Goal: Communication & Community: Answer question/provide support

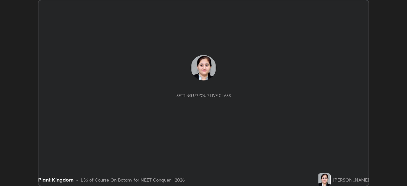
scroll to position [186, 407]
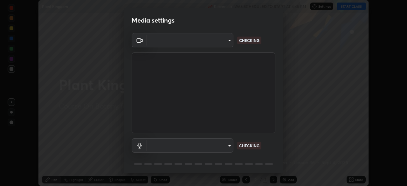
type input "e7f5d75c66a8ec01b6be6c8d9fba877b5f6738b88fd0c20368e9895a02b6f94a"
type input "default"
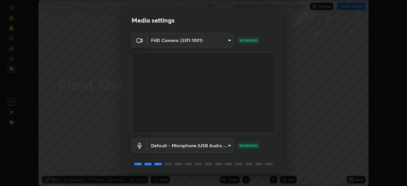
scroll to position [23, 0]
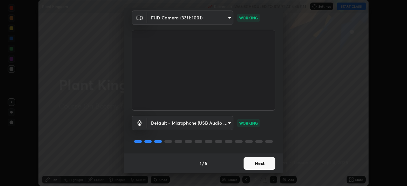
click at [259, 161] on button "Next" at bounding box center [259, 163] width 32 height 13
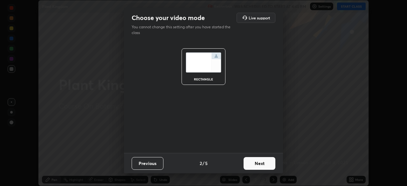
scroll to position [0, 0]
click at [260, 162] on button "Next" at bounding box center [259, 163] width 32 height 13
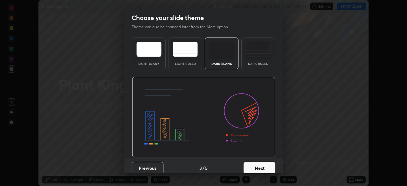
click at [259, 162] on button "Next" at bounding box center [259, 168] width 32 height 13
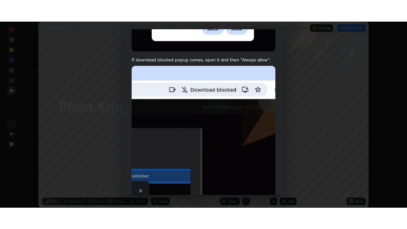
scroll to position [152, 0]
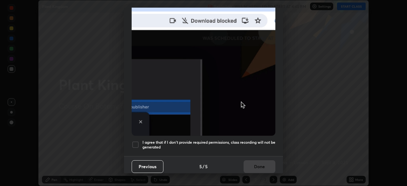
click at [136, 141] on div at bounding box center [136, 145] width 8 height 8
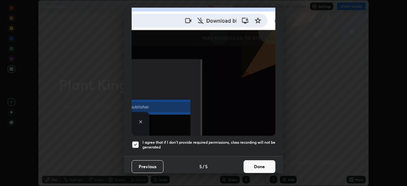
click at [257, 164] on button "Done" at bounding box center [259, 166] width 32 height 13
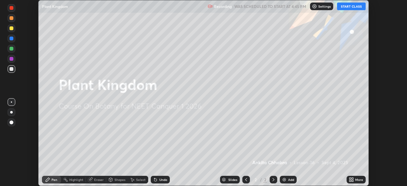
click at [345, 8] on button "START CLASS" at bounding box center [351, 7] width 29 height 8
click at [355, 180] on div "More" at bounding box center [359, 179] width 8 height 3
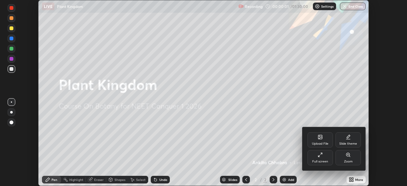
click at [326, 160] on div "Full screen" at bounding box center [320, 161] width 16 height 3
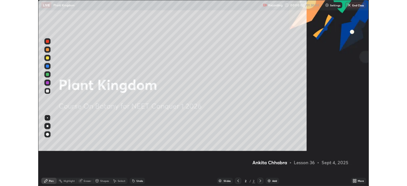
scroll to position [229, 407]
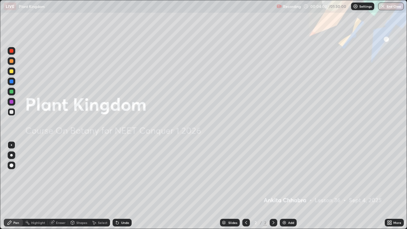
click at [287, 186] on div "Add" at bounding box center [288, 223] width 17 height 8
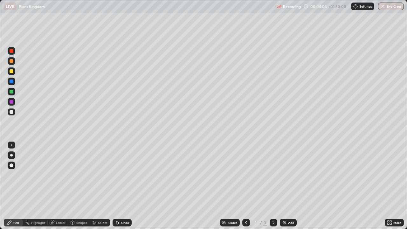
click at [11, 155] on div at bounding box center [11, 155] width 3 height 3
click at [14, 53] on div at bounding box center [12, 51] width 8 height 8
click at [14, 62] on div at bounding box center [12, 61] width 8 height 8
click at [14, 111] on div at bounding box center [12, 112] width 8 height 8
click at [124, 186] on div "Undo" at bounding box center [125, 222] width 8 height 3
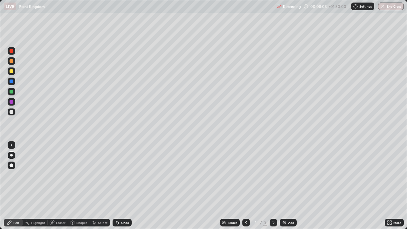
click at [125, 186] on div "Undo" at bounding box center [122, 223] width 19 height 8
click at [12, 102] on div at bounding box center [12, 102] width 4 height 4
click at [11, 51] on div at bounding box center [12, 51] width 4 height 4
click at [127, 186] on div "Undo" at bounding box center [125, 222] width 8 height 3
click at [126, 186] on div "Undo" at bounding box center [125, 222] width 8 height 3
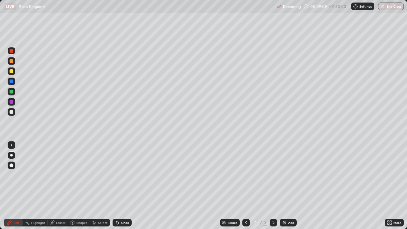
click at [15, 94] on div at bounding box center [12, 92] width 8 height 8
click at [12, 81] on div at bounding box center [12, 81] width 4 height 4
click at [125, 186] on div "Undo" at bounding box center [122, 223] width 19 height 8
click at [125, 186] on div "Undo" at bounding box center [125, 222] width 8 height 3
click at [116, 186] on icon at bounding box center [116, 221] width 1 height 1
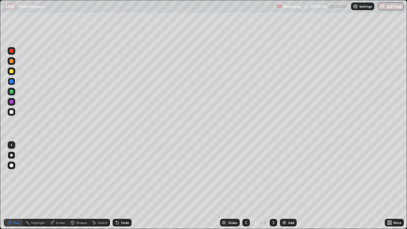
click at [118, 186] on icon at bounding box center [117, 223] width 3 height 3
click at [12, 62] on div at bounding box center [12, 61] width 4 height 4
click at [12, 112] on div at bounding box center [12, 112] width 4 height 4
click at [13, 93] on div at bounding box center [12, 92] width 4 height 4
click at [13, 112] on div at bounding box center [12, 112] width 4 height 4
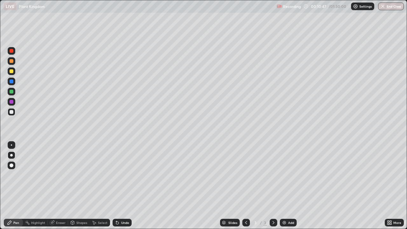
click at [12, 74] on div at bounding box center [12, 71] width 8 height 8
click at [13, 83] on div at bounding box center [12, 81] width 4 height 4
click at [11, 51] on div at bounding box center [12, 51] width 4 height 4
click at [12, 103] on div at bounding box center [12, 102] width 4 height 4
click at [14, 74] on div at bounding box center [12, 71] width 8 height 8
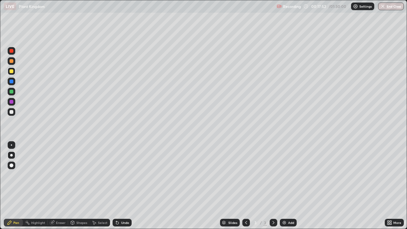
click at [13, 51] on div at bounding box center [12, 51] width 4 height 4
click at [14, 102] on div at bounding box center [12, 102] width 8 height 8
click at [287, 186] on div "Add" at bounding box center [288, 223] width 17 height 8
click at [12, 112] on div at bounding box center [12, 112] width 4 height 4
click at [116, 186] on icon at bounding box center [116, 221] width 1 height 1
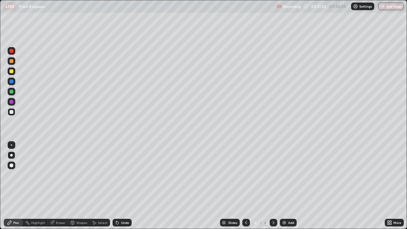
click at [14, 94] on div at bounding box center [12, 92] width 8 height 8
click at [116, 186] on icon at bounding box center [116, 221] width 1 height 1
click at [120, 186] on div "Undo" at bounding box center [122, 223] width 19 height 8
click at [122, 186] on div "Undo" at bounding box center [125, 222] width 8 height 3
click at [123, 186] on div "Undo" at bounding box center [125, 222] width 8 height 3
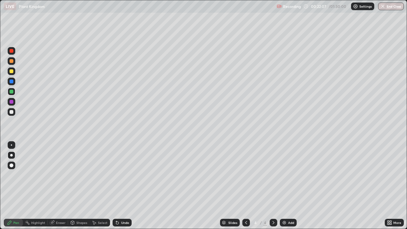
click at [121, 186] on div "Undo" at bounding box center [125, 222] width 8 height 3
click at [12, 112] on div at bounding box center [12, 112] width 4 height 4
click at [12, 92] on div at bounding box center [12, 92] width 4 height 4
click at [12, 112] on div at bounding box center [12, 112] width 4 height 4
click at [13, 82] on div at bounding box center [12, 81] width 4 height 4
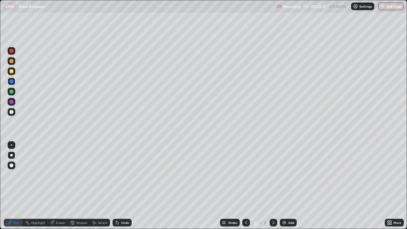
click at [12, 112] on div at bounding box center [12, 112] width 4 height 4
click at [15, 72] on div at bounding box center [12, 71] width 8 height 8
click at [11, 81] on div at bounding box center [12, 81] width 4 height 4
click at [13, 112] on div at bounding box center [12, 112] width 4 height 4
click at [124, 186] on div "Undo" at bounding box center [125, 222] width 8 height 3
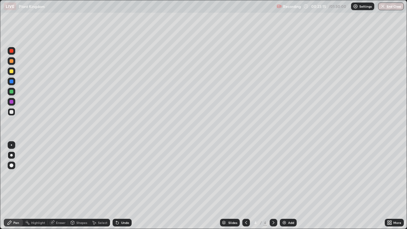
click at [11, 72] on div at bounding box center [12, 71] width 4 height 4
click at [15, 75] on div at bounding box center [12, 71] width 8 height 10
click at [15, 112] on div at bounding box center [12, 112] width 8 height 8
click at [12, 82] on div at bounding box center [12, 81] width 4 height 4
click at [12, 91] on div at bounding box center [12, 92] width 4 height 4
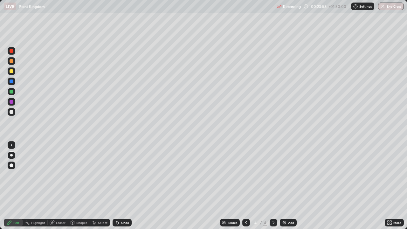
click at [124, 186] on div "Undo" at bounding box center [125, 222] width 8 height 3
click at [12, 102] on div at bounding box center [12, 102] width 4 height 4
click at [14, 113] on div at bounding box center [12, 112] width 8 height 8
click at [128, 186] on div "Undo" at bounding box center [125, 222] width 8 height 3
click at [13, 73] on div at bounding box center [12, 71] width 4 height 4
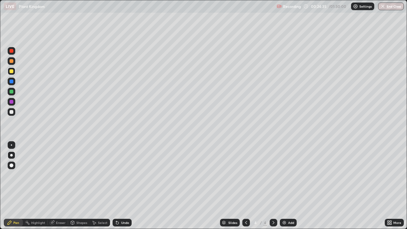
click at [12, 112] on div at bounding box center [12, 112] width 4 height 4
click at [12, 102] on div at bounding box center [12, 102] width 4 height 4
click at [12, 51] on div at bounding box center [12, 51] width 4 height 4
click at [13, 72] on div at bounding box center [12, 71] width 4 height 4
click at [11, 145] on div at bounding box center [11, 144] width 1 height 1
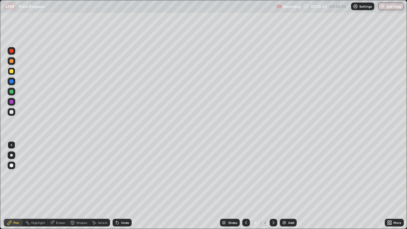
click at [12, 64] on div at bounding box center [12, 61] width 8 height 8
click at [15, 156] on div at bounding box center [12, 155] width 8 height 8
click at [126, 186] on div "Undo" at bounding box center [125, 222] width 8 height 3
click at [127, 186] on div "Undo" at bounding box center [125, 222] width 8 height 3
click at [14, 115] on div at bounding box center [12, 112] width 8 height 10
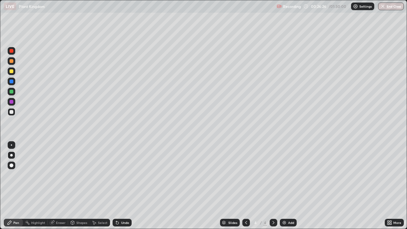
click at [12, 71] on div at bounding box center [12, 71] width 4 height 4
click at [12, 53] on div at bounding box center [12, 51] width 8 height 8
click at [13, 70] on div at bounding box center [12, 71] width 4 height 4
click at [12, 61] on div at bounding box center [12, 61] width 4 height 4
click at [11, 145] on div at bounding box center [11, 144] width 1 height 1
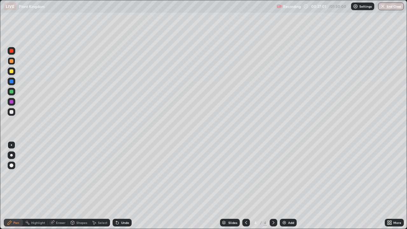
click at [14, 51] on div at bounding box center [12, 51] width 8 height 8
click at [14, 154] on div at bounding box center [12, 155] width 8 height 8
click at [124, 186] on div "Undo" at bounding box center [125, 222] width 8 height 3
click at [13, 91] on div at bounding box center [12, 92] width 4 height 4
click at [61, 186] on div "Eraser" at bounding box center [61, 222] width 10 height 3
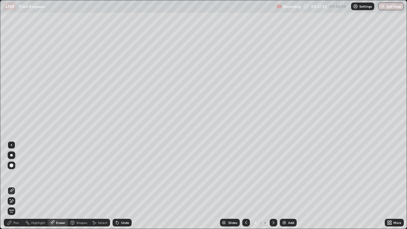
click at [19, 186] on div "Pen" at bounding box center [13, 223] width 19 height 8
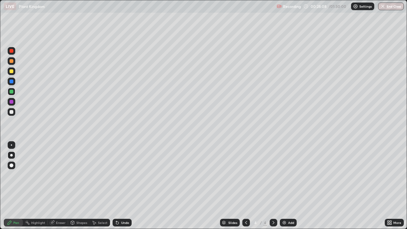
click at [12, 51] on div at bounding box center [12, 51] width 4 height 4
click at [62, 186] on div "Eraser" at bounding box center [61, 222] width 10 height 3
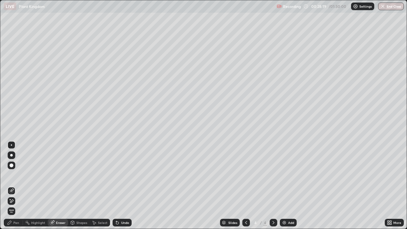
click at [20, 186] on div "Pen" at bounding box center [13, 223] width 19 height 8
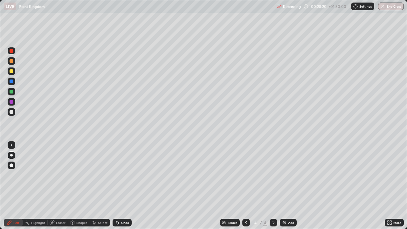
click at [15, 84] on div at bounding box center [12, 81] width 8 height 10
click at [11, 145] on div at bounding box center [11, 144] width 1 height 1
click at [12, 112] on div at bounding box center [12, 112] width 4 height 4
click at [13, 82] on div at bounding box center [12, 81] width 4 height 4
click at [12, 156] on div at bounding box center [12, 155] width 8 height 8
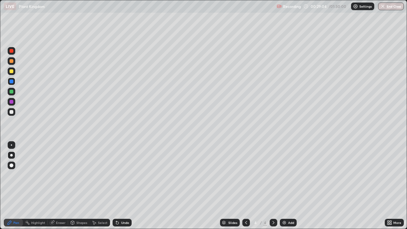
click at [121, 186] on div "Undo" at bounding box center [125, 222] width 8 height 3
click at [13, 92] on div at bounding box center [12, 92] width 4 height 4
click at [13, 82] on div at bounding box center [12, 81] width 4 height 4
click at [12, 62] on div at bounding box center [12, 61] width 4 height 4
click at [12, 51] on div at bounding box center [12, 51] width 4 height 4
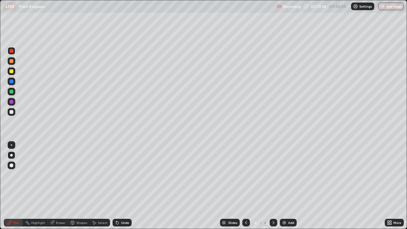
click at [11, 61] on div at bounding box center [12, 61] width 4 height 4
click at [13, 81] on div at bounding box center [12, 81] width 4 height 4
click at [10, 49] on div at bounding box center [12, 51] width 4 height 4
click at [11, 102] on div at bounding box center [12, 102] width 4 height 4
click at [12, 113] on div at bounding box center [12, 112] width 4 height 4
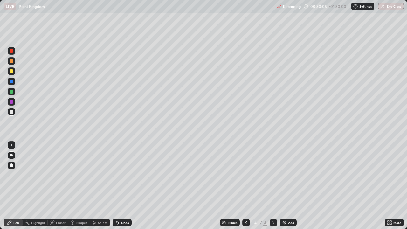
click at [11, 51] on div at bounding box center [12, 51] width 4 height 4
click at [14, 112] on div at bounding box center [12, 112] width 8 height 8
click at [12, 103] on div at bounding box center [12, 102] width 4 height 4
click at [118, 186] on icon at bounding box center [117, 222] width 5 height 5
click at [117, 186] on icon at bounding box center [117, 223] width 3 height 3
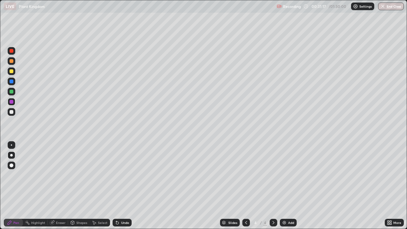
click at [107, 186] on div "Select" at bounding box center [100, 222] width 20 height 13
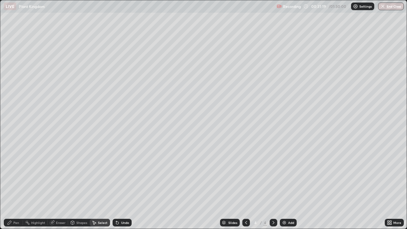
click at [19, 186] on div "Pen" at bounding box center [16, 222] width 6 height 3
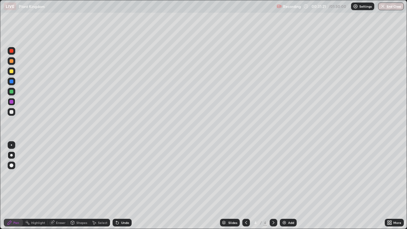
click at [107, 186] on div "Select" at bounding box center [100, 222] width 20 height 13
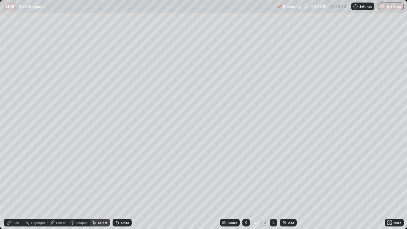
click at [17, 186] on div "Pen" at bounding box center [16, 222] width 6 height 3
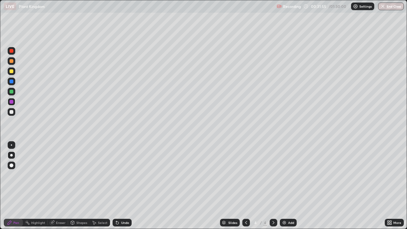
click at [245, 186] on icon at bounding box center [245, 222] width 5 height 5
click at [273, 186] on icon at bounding box center [273, 222] width 5 height 5
click at [248, 186] on div at bounding box center [246, 223] width 8 height 8
click at [273, 186] on icon at bounding box center [273, 222] width 5 height 5
click at [123, 186] on div "Undo" at bounding box center [125, 222] width 8 height 3
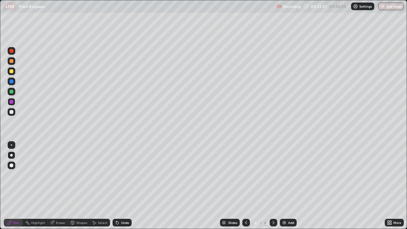
click at [124, 186] on div "Undo" at bounding box center [125, 222] width 8 height 3
click at [123, 186] on div "Undo" at bounding box center [122, 223] width 19 height 8
click at [14, 113] on div at bounding box center [12, 112] width 8 height 8
click at [12, 112] on div at bounding box center [12, 112] width 4 height 4
click at [388, 186] on icon at bounding box center [389, 222] width 2 height 2
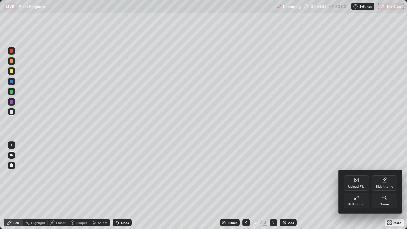
click at [323, 186] on div at bounding box center [203, 114] width 407 height 229
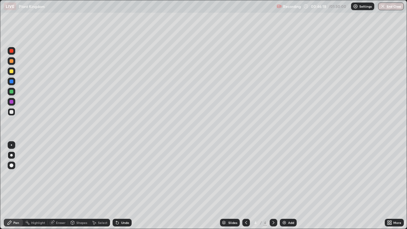
click at [390, 186] on icon at bounding box center [391, 222] width 2 height 2
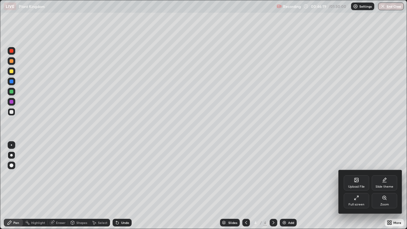
click at [362, 186] on div "Full screen" at bounding box center [356, 204] width 16 height 3
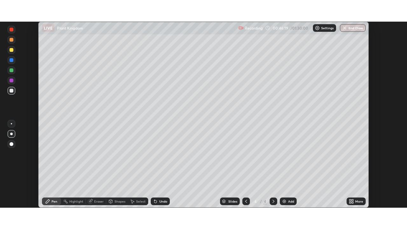
scroll to position [31602, 31381]
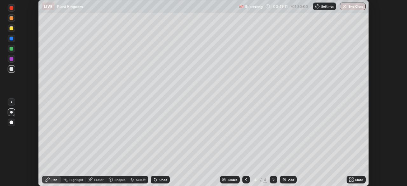
click at [353, 180] on icon at bounding box center [351, 179] width 5 height 5
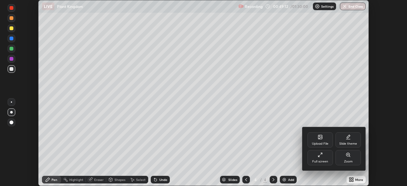
click at [319, 160] on div "Full screen" at bounding box center [320, 161] width 16 height 3
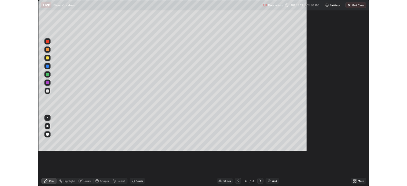
scroll to position [229, 407]
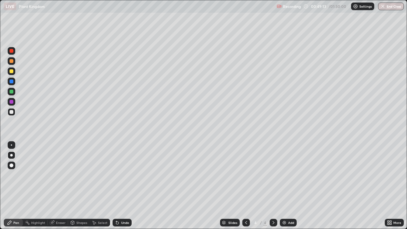
click at [290, 186] on div "Add" at bounding box center [291, 222] width 6 height 3
click at [15, 103] on div at bounding box center [12, 102] width 8 height 8
click at [14, 112] on div at bounding box center [12, 112] width 8 height 8
click at [12, 84] on div at bounding box center [12, 82] width 8 height 8
click at [12, 93] on div at bounding box center [12, 92] width 4 height 4
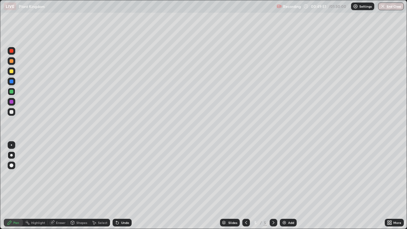
click at [11, 101] on div at bounding box center [12, 102] width 4 height 4
click at [13, 92] on div at bounding box center [12, 92] width 4 height 4
click at [15, 82] on div at bounding box center [12, 82] width 8 height 8
click at [120, 186] on div "Undo" at bounding box center [122, 223] width 19 height 8
click at [123, 186] on div "Undo" at bounding box center [122, 223] width 19 height 8
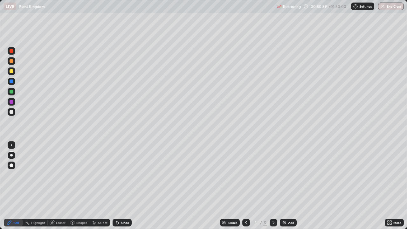
click at [385, 186] on div "More" at bounding box center [394, 223] width 19 height 8
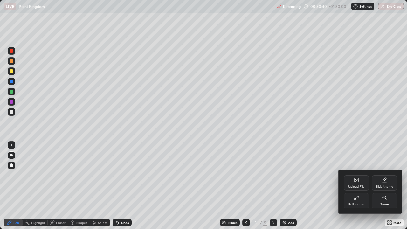
click at [353, 186] on div "Full screen" at bounding box center [356, 200] width 25 height 15
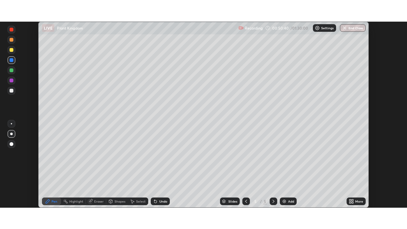
scroll to position [31602, 31381]
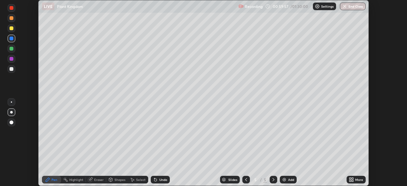
click at [356, 179] on div "More" at bounding box center [359, 179] width 8 height 3
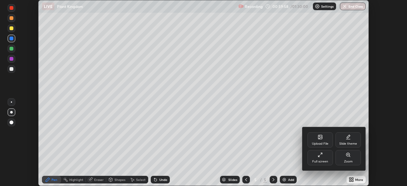
click at [328, 157] on div "Full screen" at bounding box center [319, 157] width 25 height 15
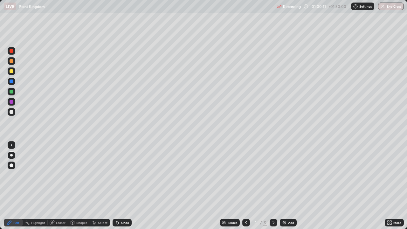
click at [290, 186] on div "Add" at bounding box center [291, 222] width 6 height 3
click at [12, 61] on div at bounding box center [12, 61] width 4 height 4
click at [14, 102] on div at bounding box center [12, 102] width 8 height 8
click at [14, 113] on div at bounding box center [12, 112] width 8 height 8
click at [122, 186] on div "Undo" at bounding box center [125, 222] width 8 height 3
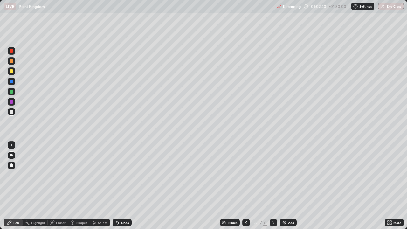
click at [121, 186] on div "Undo" at bounding box center [125, 222] width 8 height 3
click at [15, 53] on div at bounding box center [12, 51] width 8 height 8
click at [116, 186] on icon at bounding box center [116, 221] width 1 height 1
click at [289, 186] on div "Add" at bounding box center [291, 222] width 6 height 3
click at [12, 84] on div at bounding box center [12, 82] width 8 height 8
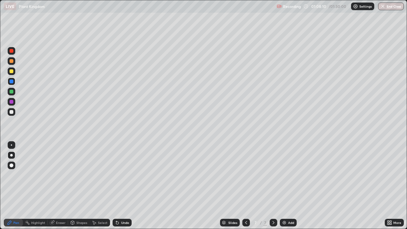
click at [12, 112] on div at bounding box center [12, 112] width 4 height 4
click at [388, 186] on icon at bounding box center [389, 222] width 2 height 2
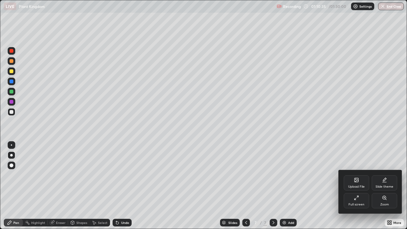
click at [356, 186] on div "Full screen" at bounding box center [356, 200] width 25 height 15
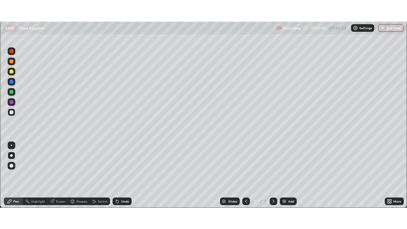
scroll to position [31602, 31381]
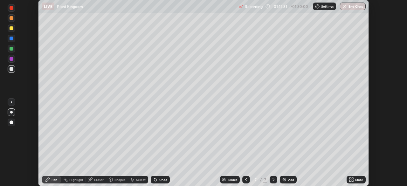
click at [245, 180] on icon at bounding box center [245, 179] width 5 height 5
click at [273, 179] on icon at bounding box center [273, 179] width 5 height 5
click at [353, 180] on icon at bounding box center [353, 181] width 2 height 2
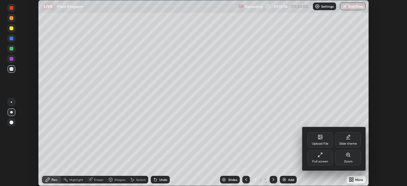
click at [327, 160] on div "Full screen" at bounding box center [320, 161] width 16 height 3
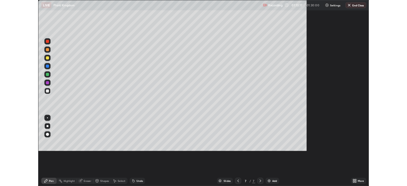
scroll to position [229, 407]
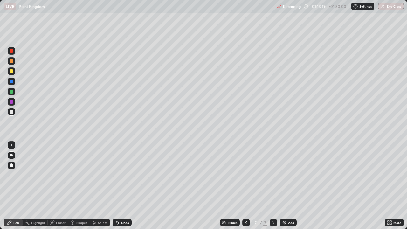
click at [14, 93] on div at bounding box center [12, 92] width 8 height 8
click at [13, 81] on div at bounding box center [12, 81] width 4 height 4
click at [125, 186] on div "Undo" at bounding box center [125, 222] width 8 height 3
click at [15, 92] on div at bounding box center [12, 92] width 8 height 8
click at [117, 186] on icon at bounding box center [117, 223] width 3 height 3
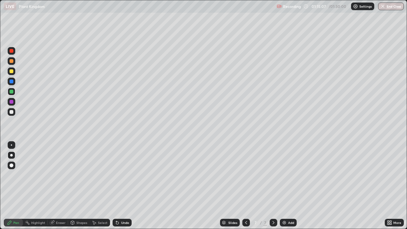
click at [124, 186] on div "Undo" at bounding box center [125, 222] width 8 height 3
click at [125, 186] on div "Undo" at bounding box center [125, 222] width 8 height 3
click at [124, 186] on div "Undo" at bounding box center [125, 222] width 8 height 3
click at [245, 186] on icon at bounding box center [245, 222] width 5 height 5
click at [388, 186] on icon at bounding box center [389, 224] width 2 height 2
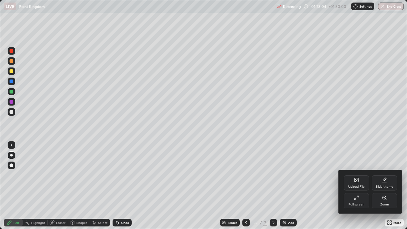
click at [352, 186] on div "Full screen" at bounding box center [356, 200] width 25 height 15
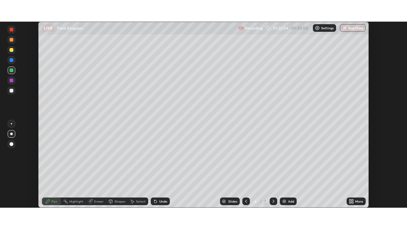
scroll to position [31602, 31381]
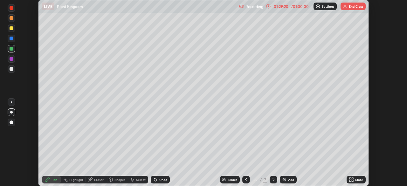
click at [351, 179] on icon at bounding box center [351, 179] width 5 height 5
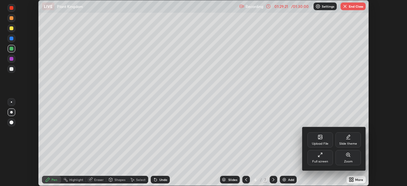
click at [322, 157] on div "Full screen" at bounding box center [319, 157] width 25 height 15
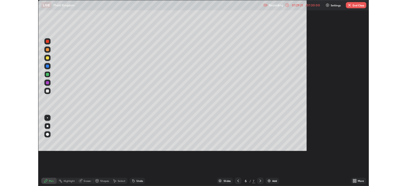
scroll to position [229, 407]
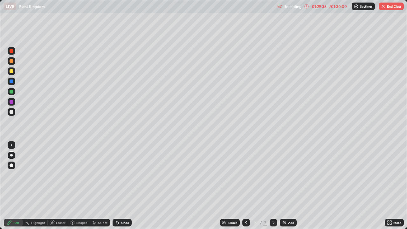
click at [385, 8] on button "End Class" at bounding box center [391, 7] width 25 height 8
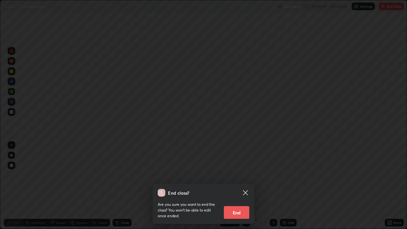
click at [238, 186] on button "End" at bounding box center [236, 212] width 25 height 13
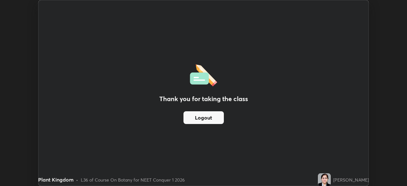
scroll to position [31602, 31381]
